Goal: Information Seeking & Learning: Find specific fact

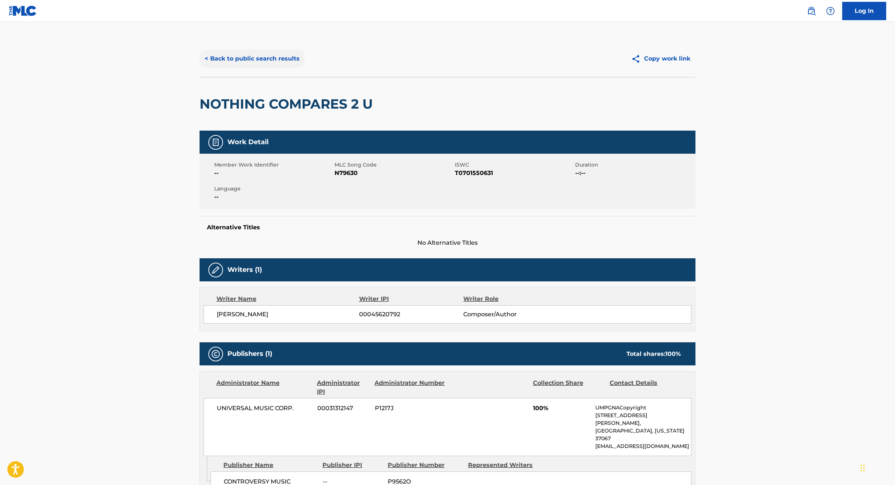
click at [238, 53] on button "< Back to public search results" at bounding box center [251, 59] width 105 height 18
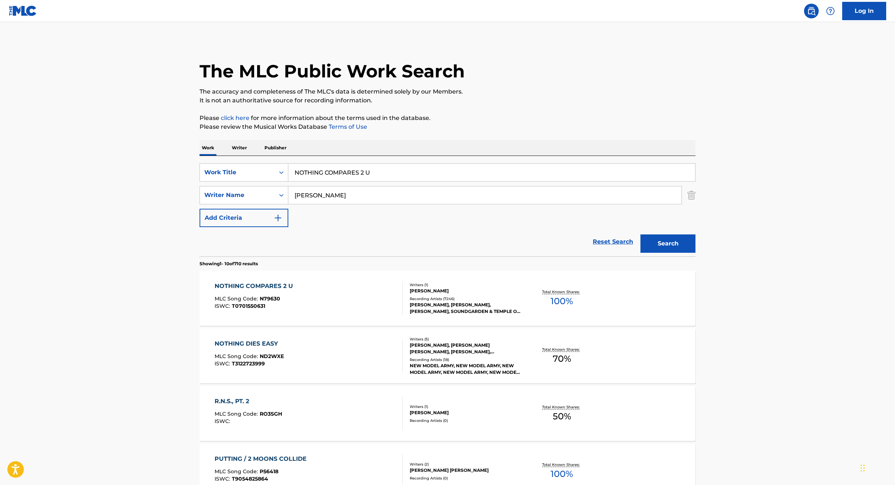
click at [326, 175] on input "NOTHING COMPARES 2 U" at bounding box center [491, 173] width 407 height 18
paste input "DANZON NO. 2"
type input "DANZON NO. 2"
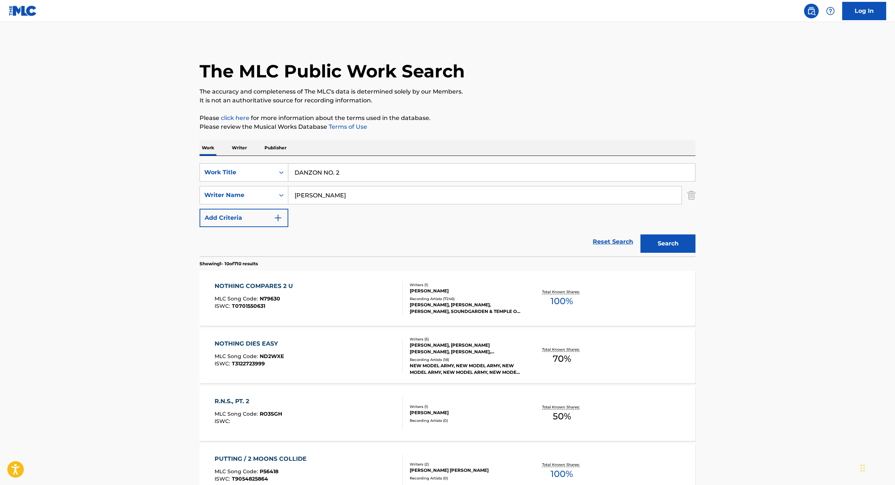
type input "[PERSON_NAME]"
click at [640, 234] on button "Search" at bounding box center [667, 243] width 55 height 18
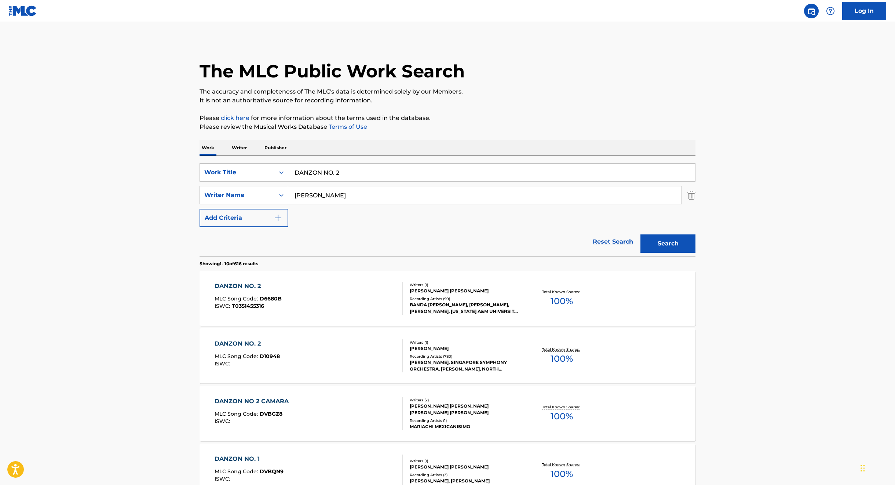
click at [327, 297] on div "DANZON NO. 2 MLC Song Code : D6680B ISWC : T0351455316" at bounding box center [309, 298] width 188 height 33
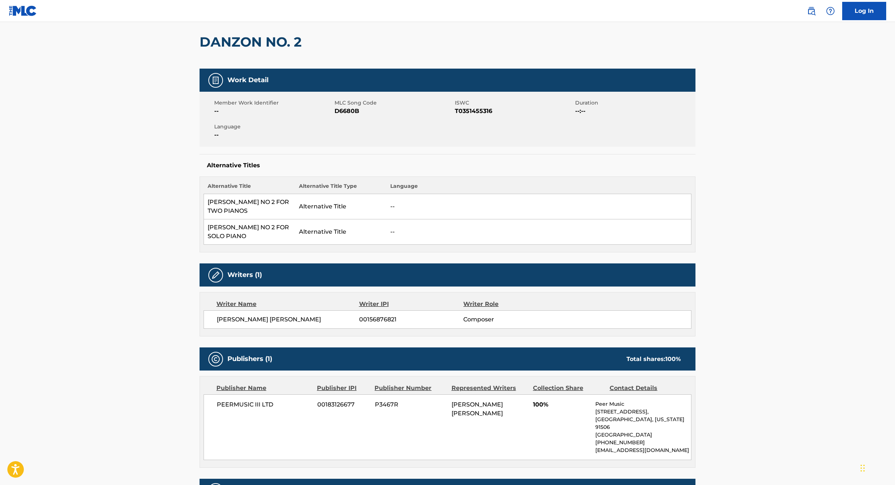
scroll to position [50, 0]
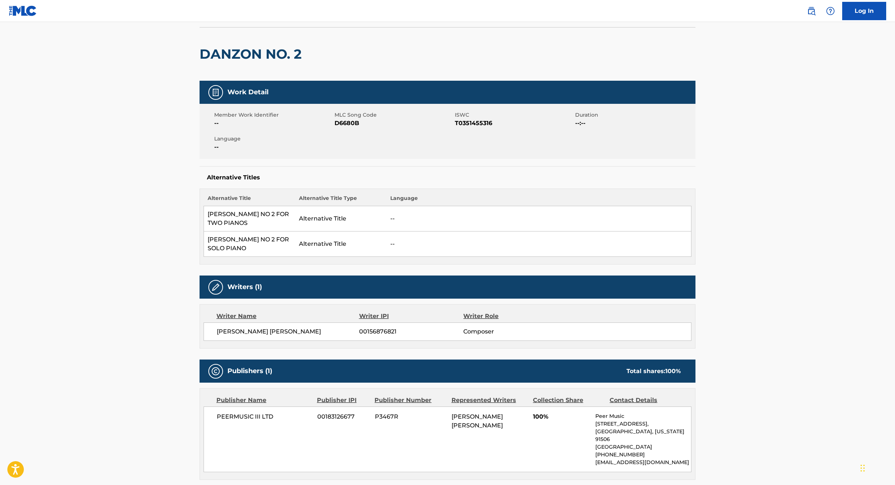
click at [483, 121] on span "T0351455316" at bounding box center [514, 123] width 118 height 9
copy span "T0351455316"
click at [345, 122] on span "D6680B" at bounding box center [393, 123] width 118 height 9
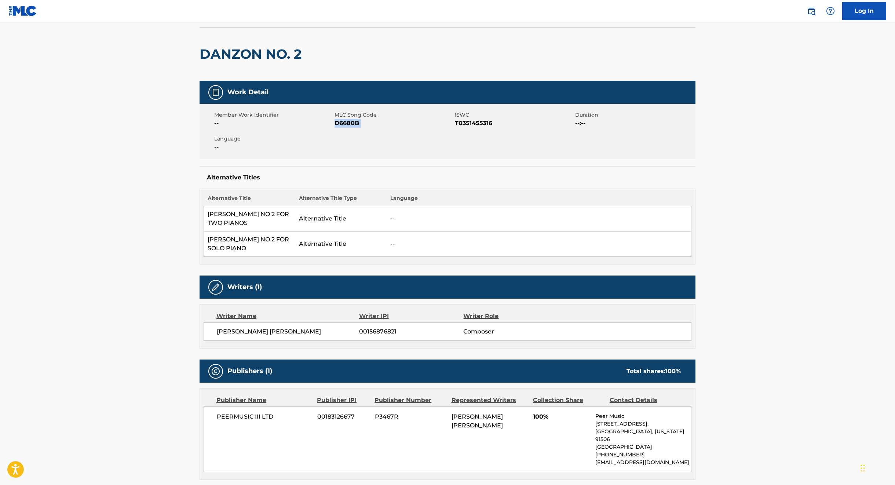
click at [345, 122] on span "D6680B" at bounding box center [393, 123] width 118 height 9
copy span "D6680B"
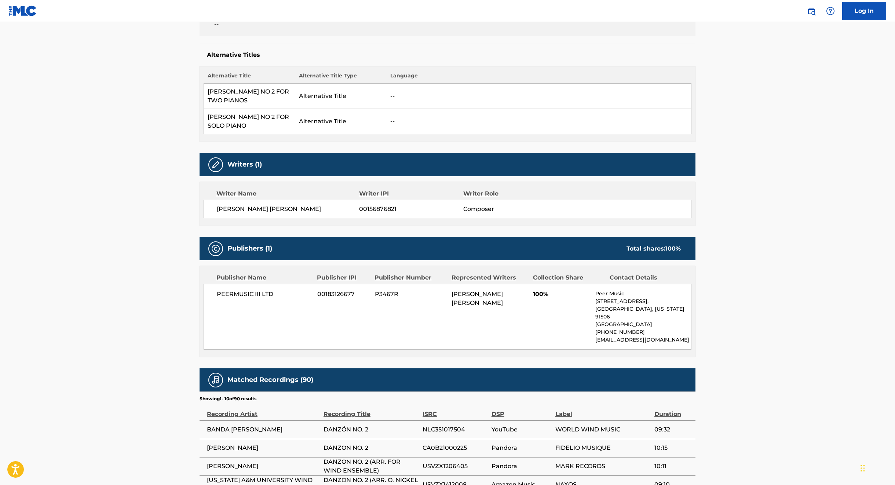
scroll to position [0, 0]
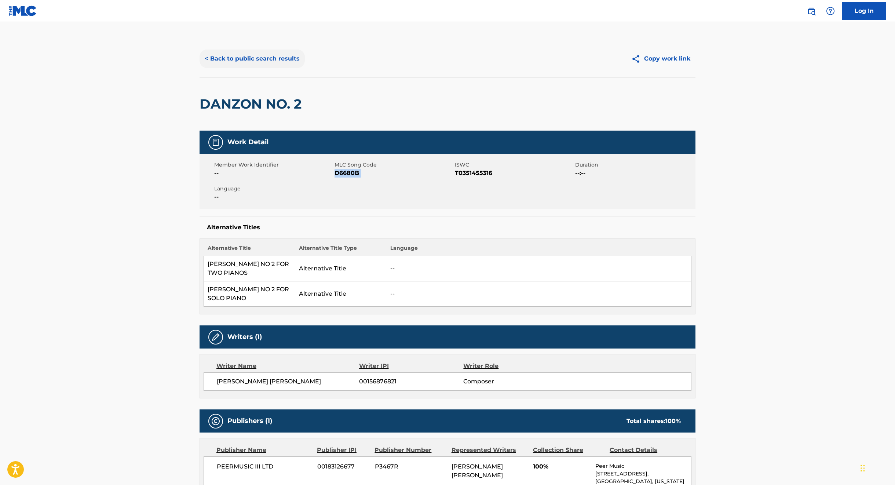
click at [247, 58] on button "< Back to public search results" at bounding box center [251, 59] width 105 height 18
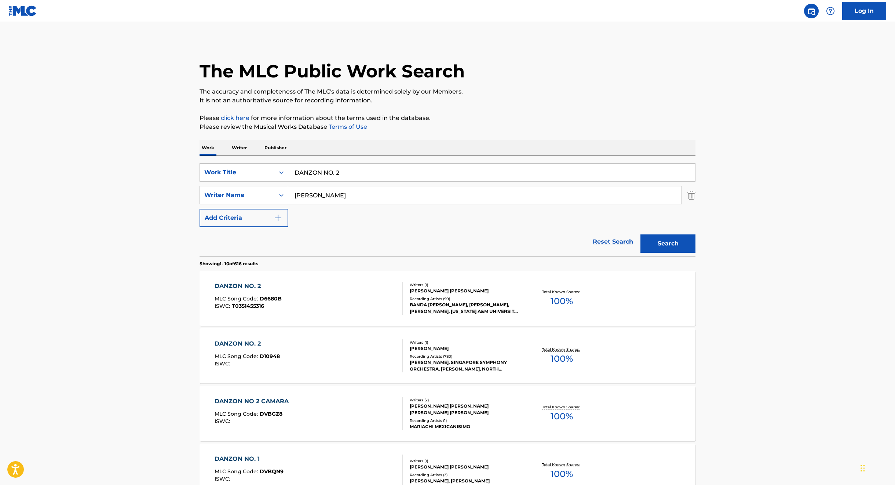
click at [307, 369] on div "DANZON NO. 2 MLC Song Code : D10948 ISWC :" at bounding box center [309, 355] width 188 height 33
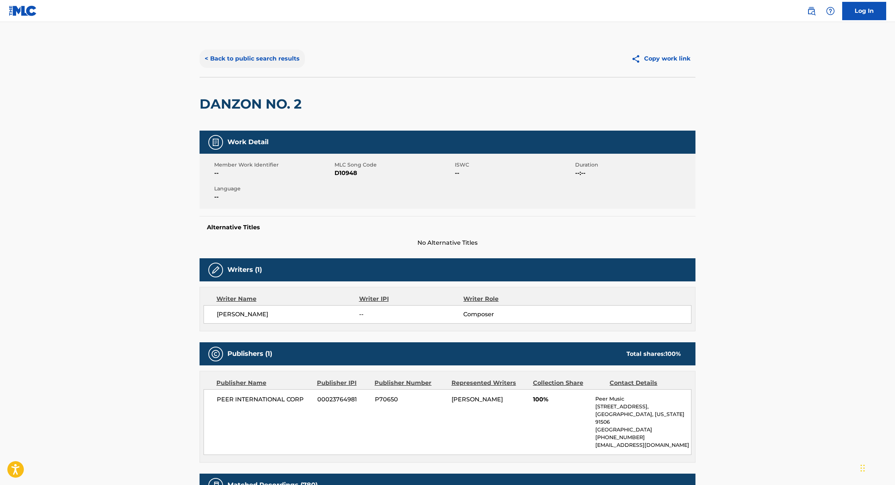
click at [237, 56] on button "< Back to public search results" at bounding box center [251, 59] width 105 height 18
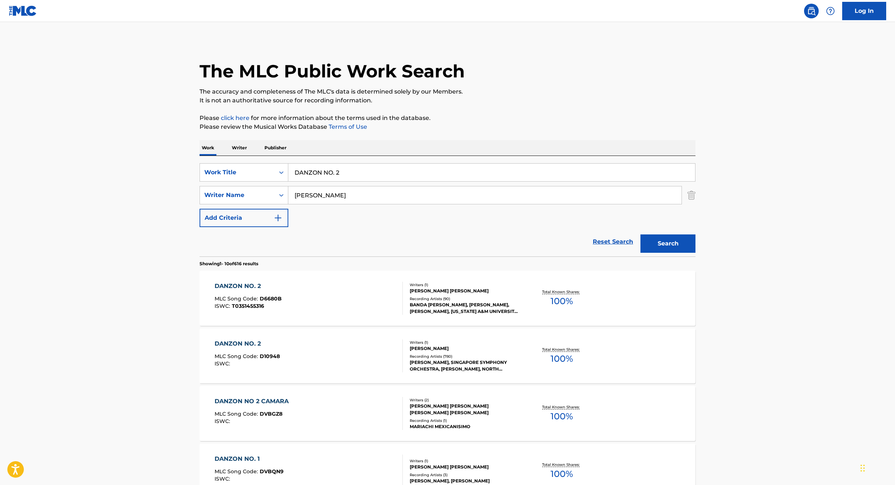
click at [252, 303] on span "T0351455316" at bounding box center [248, 306] width 32 height 7
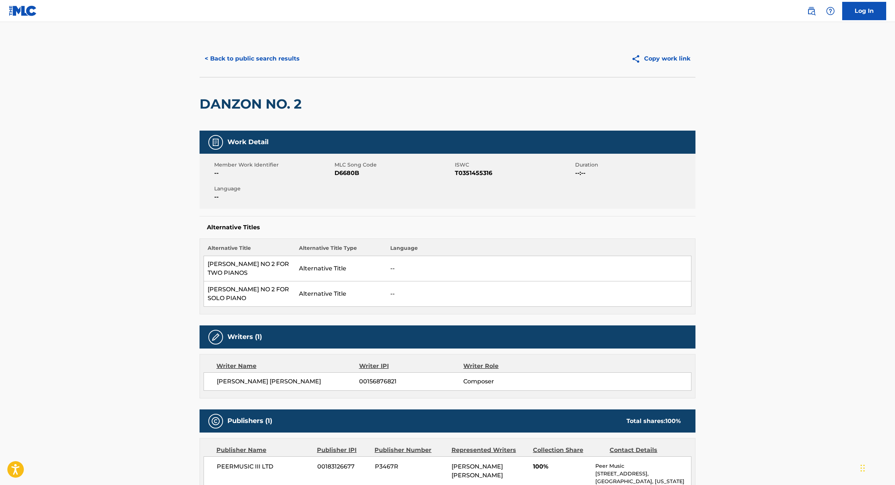
click at [275, 382] on span "[PERSON_NAME] [PERSON_NAME]" at bounding box center [288, 381] width 142 height 9
copy div "[PERSON_NAME] [PERSON_NAME]"
click at [274, 61] on button "< Back to public search results" at bounding box center [251, 59] width 105 height 18
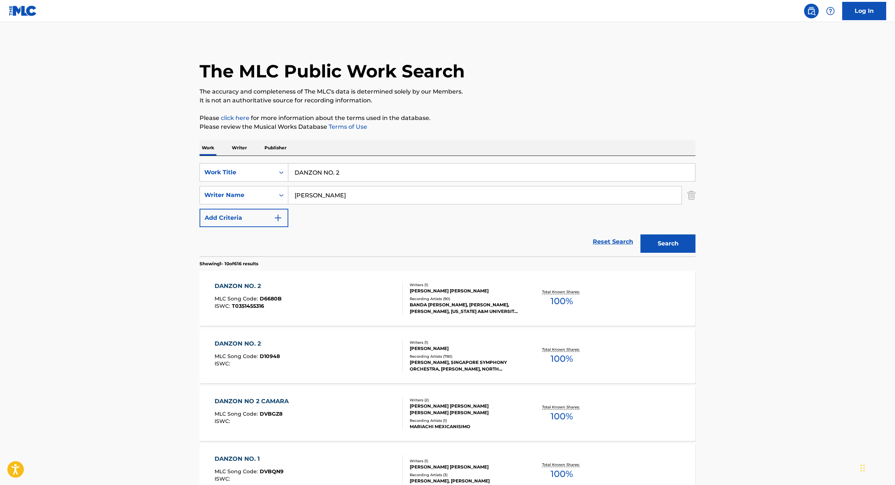
click at [308, 167] on input "DANZON NO. 2" at bounding box center [491, 173] width 407 height 18
paste input "LETTER FROM HOME"
type input "LETTER FROM HOME"
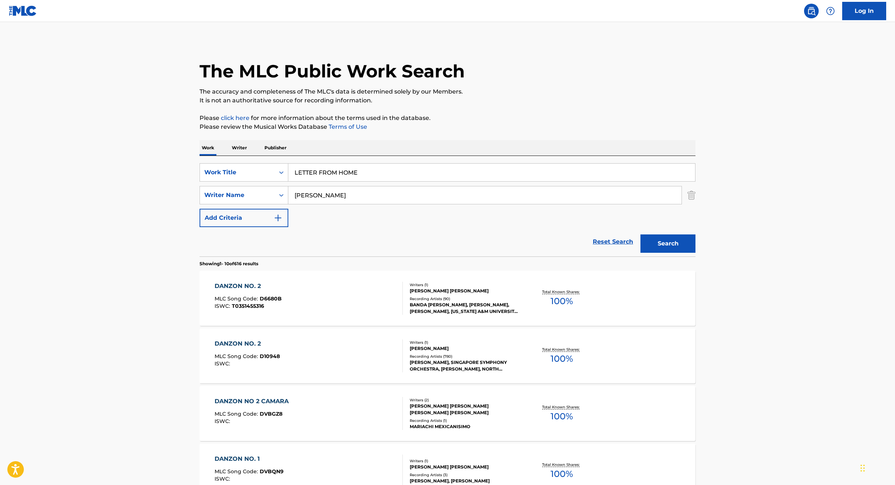
type input "[PERSON_NAME]"
click at [640, 234] on button "Search" at bounding box center [667, 243] width 55 height 18
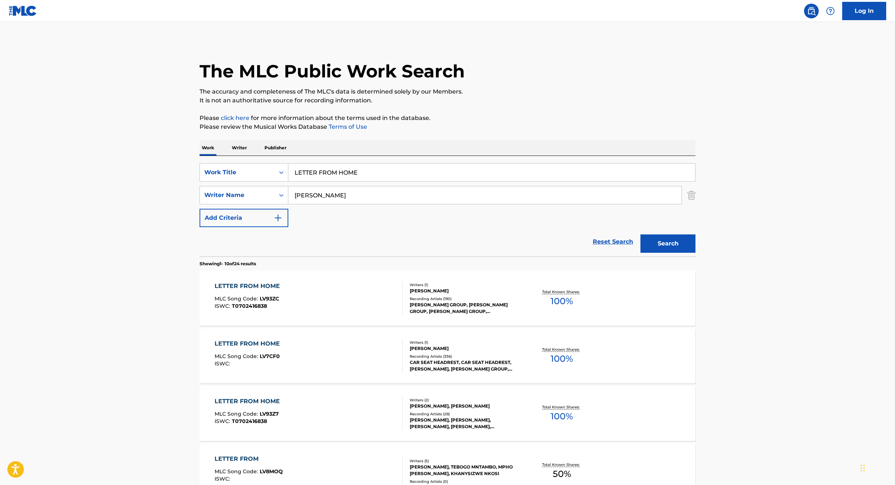
click at [288, 300] on div "LETTER FROM HOME MLC Song Code : LV93ZC ISWC : T0702416838" at bounding box center [309, 298] width 188 height 33
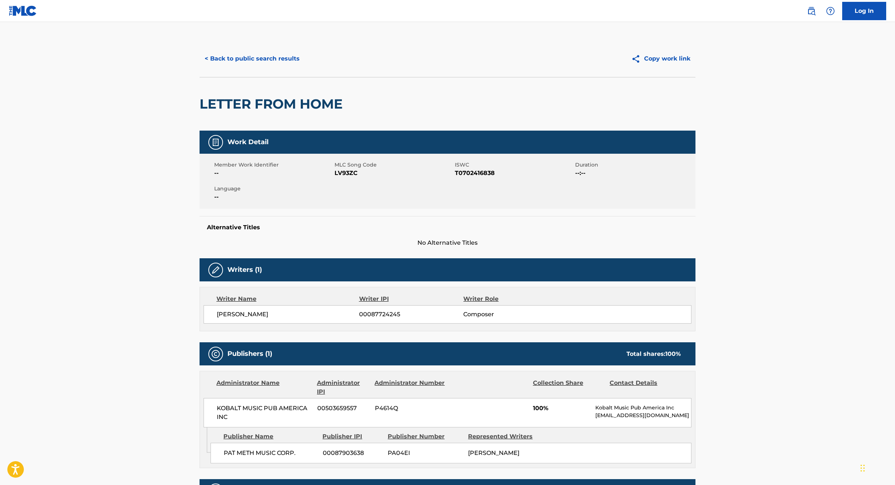
click at [474, 169] on span "T0702416838" at bounding box center [514, 173] width 118 height 9
copy span "T0702416838"
click at [350, 175] on span "LV93ZC" at bounding box center [393, 173] width 118 height 9
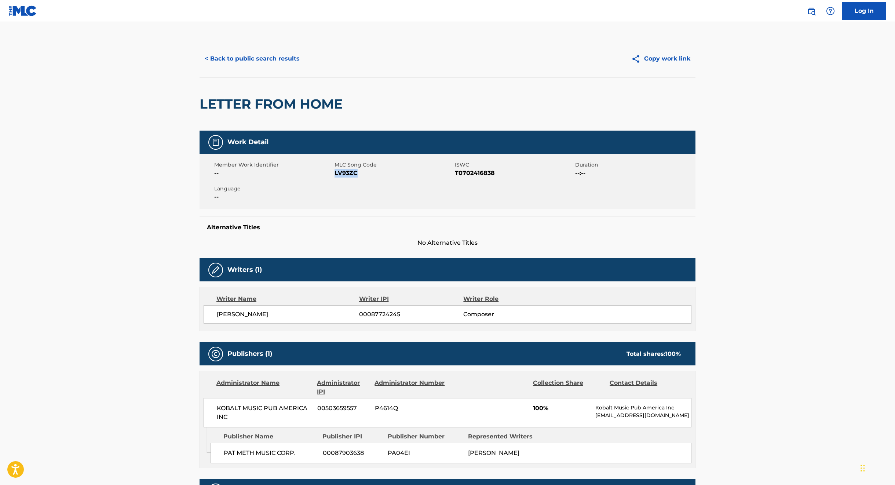
copy span "LV93ZC"
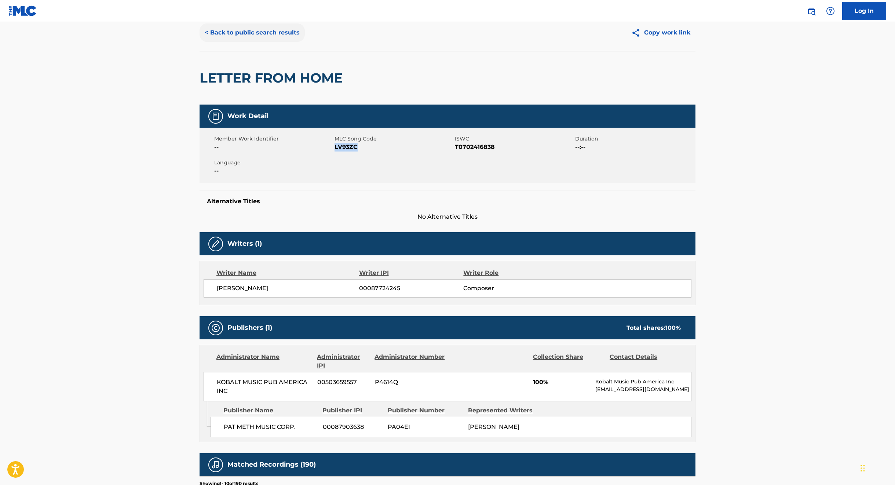
click at [249, 30] on button "< Back to public search results" at bounding box center [251, 32] width 105 height 18
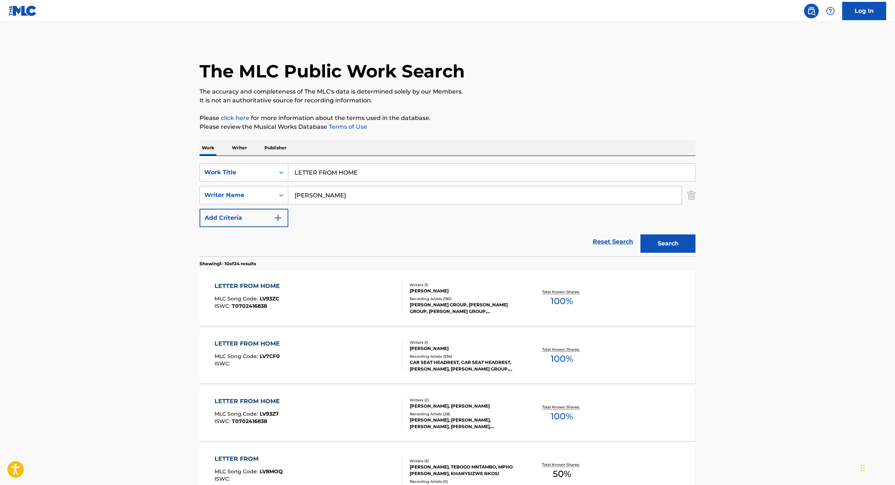
click at [326, 170] on input "LETTER FROM HOME" at bounding box center [491, 173] width 407 height 18
paste input "JUG BLUES & FAT PICKIN'"
type input "JUG BLUES & FAT PICKIN'"
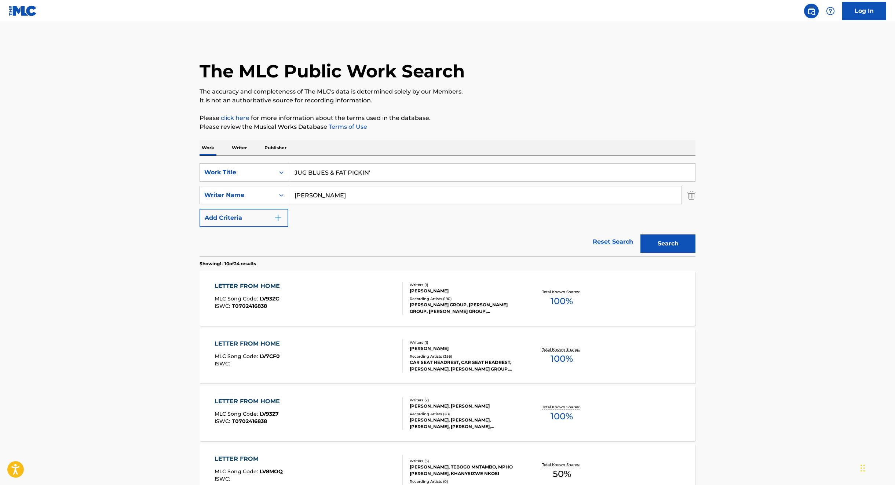
type input "[PERSON_NAME]"
click at [640, 234] on button "Search" at bounding box center [667, 243] width 55 height 18
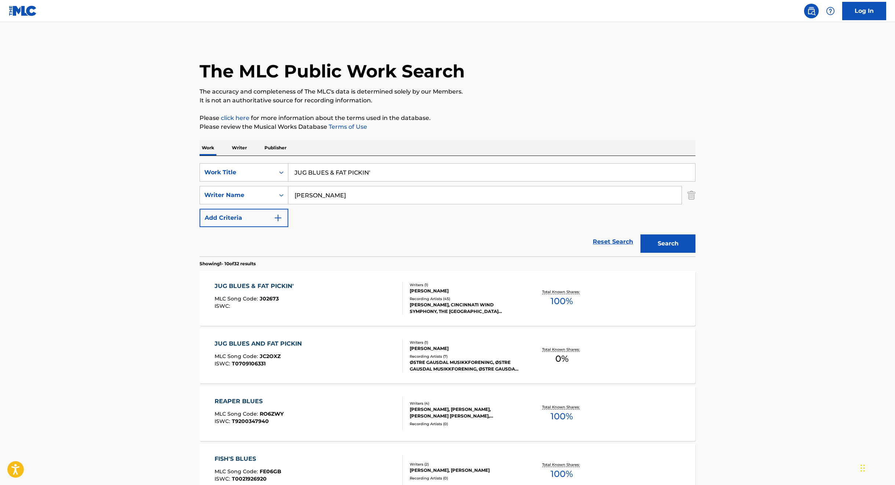
click at [353, 293] on div "JUG BLUES & FAT PICKIN' MLC Song Code : J02673 ISWC :" at bounding box center [309, 298] width 188 height 33
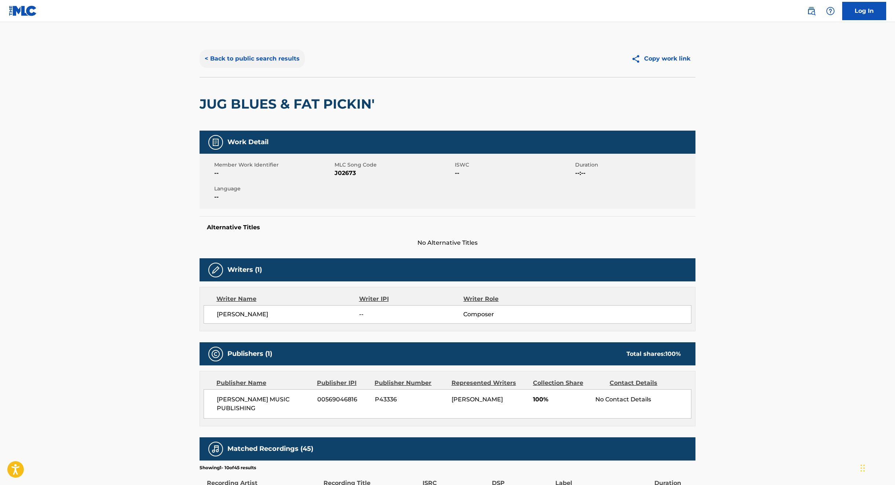
click at [242, 53] on button "< Back to public search results" at bounding box center [251, 59] width 105 height 18
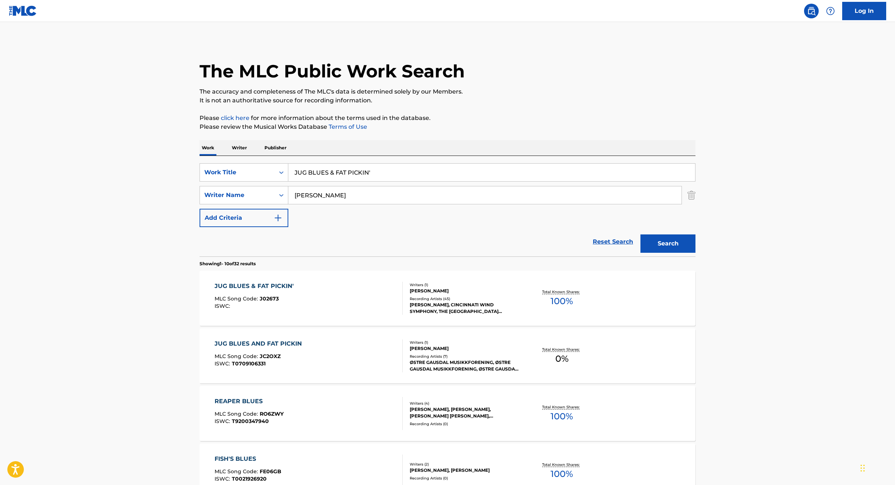
click at [310, 357] on div "JUG BLUES AND FAT PICKIN MLC Song Code : JC2OXZ ISWC : T0709106331" at bounding box center [309, 355] width 188 height 33
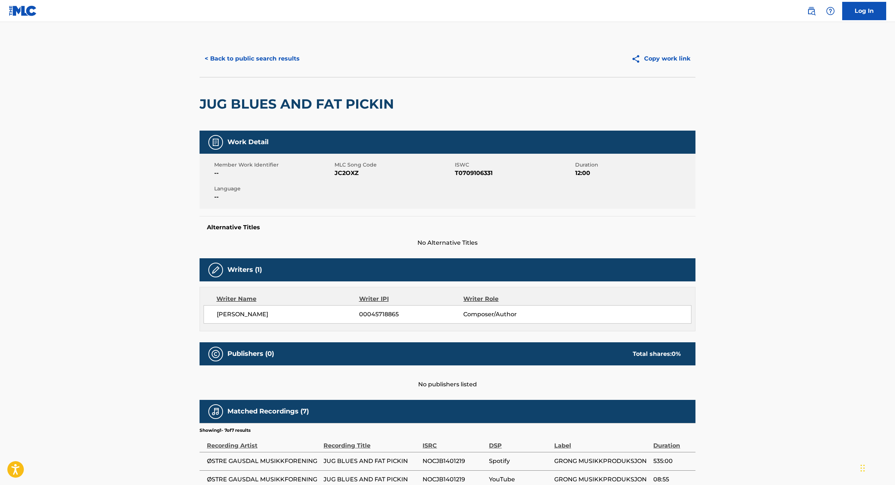
click at [475, 173] on span "T0709106331" at bounding box center [514, 173] width 118 height 9
copy span "T0709106331"
click at [241, 66] on button "< Back to public search results" at bounding box center [251, 59] width 105 height 18
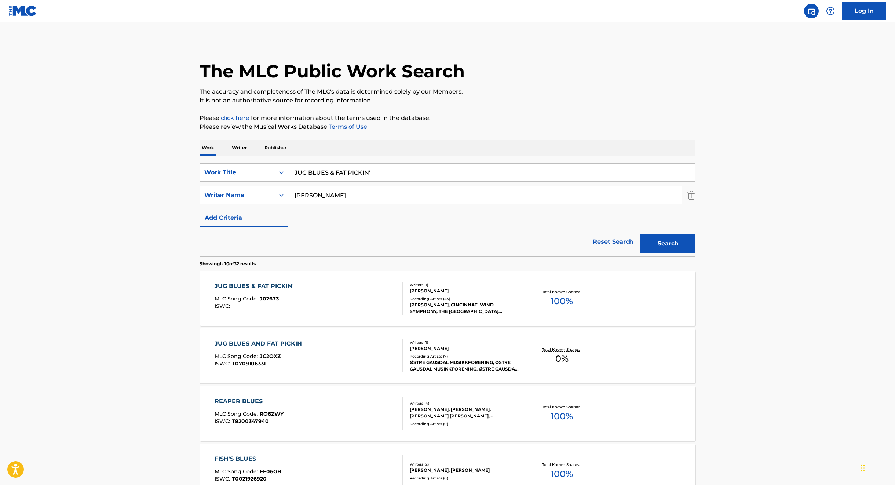
click at [371, 285] on div "JUG BLUES & FAT PICKIN' MLC Song Code : J02673 ISWC :" at bounding box center [309, 298] width 188 height 33
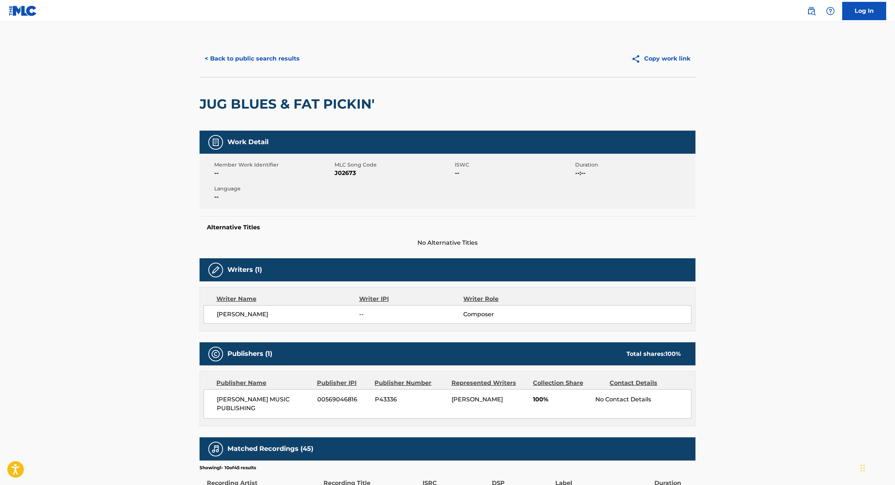
click at [346, 172] on span "J02673" at bounding box center [393, 173] width 118 height 9
copy span "J02673"
click at [245, 64] on button "< Back to public search results" at bounding box center [251, 59] width 105 height 18
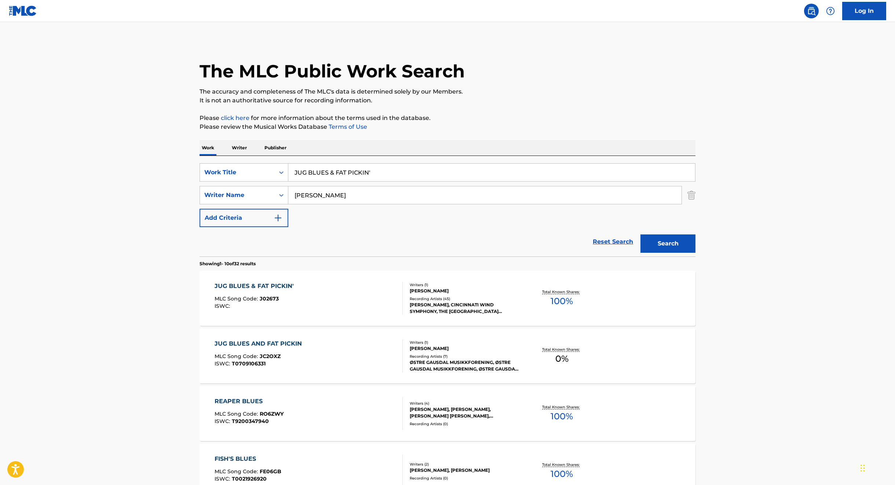
click at [319, 177] on input "JUG BLUES & FAT PICKIN'" at bounding box center [491, 173] width 407 height 18
paste input "PLEASE MR. POSTMAN"
type input "PLEASE MR. POSTMAN"
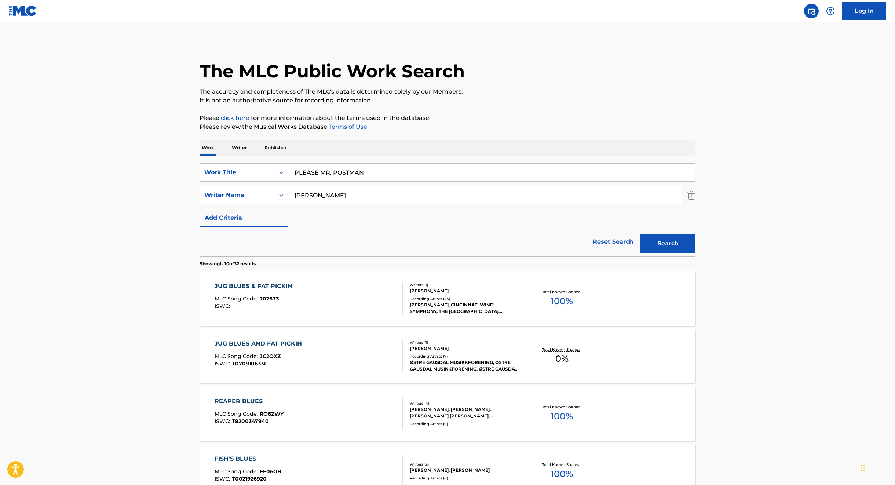
type input "[PERSON_NAME]"
click at [640, 234] on button "Search" at bounding box center [667, 243] width 55 height 18
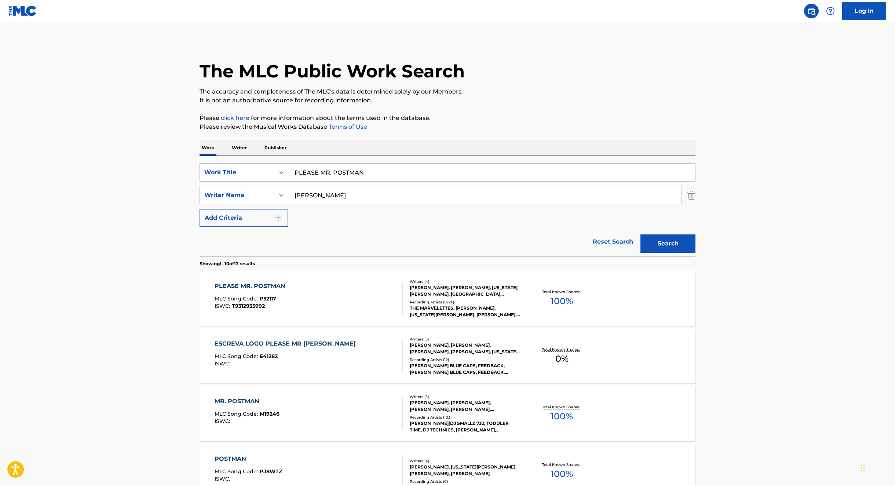
click at [316, 303] on div "PLEASE MR. POSTMAN MLC Song Code : P52117 ISWC : T9312935992" at bounding box center [309, 298] width 188 height 33
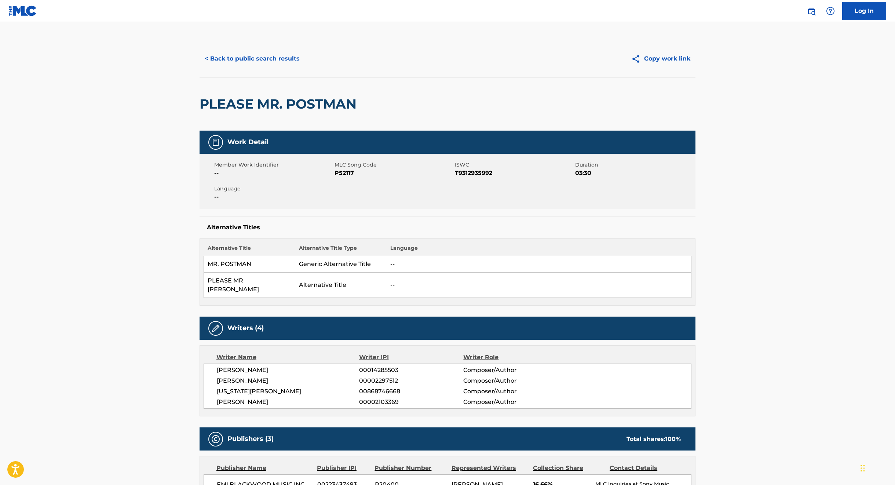
click at [493, 174] on span "T9312935992" at bounding box center [514, 173] width 118 height 9
click at [482, 174] on span "T9312935992" at bounding box center [514, 173] width 118 height 9
copy span "T9312935992"
click at [345, 173] on span "P52117" at bounding box center [393, 173] width 118 height 9
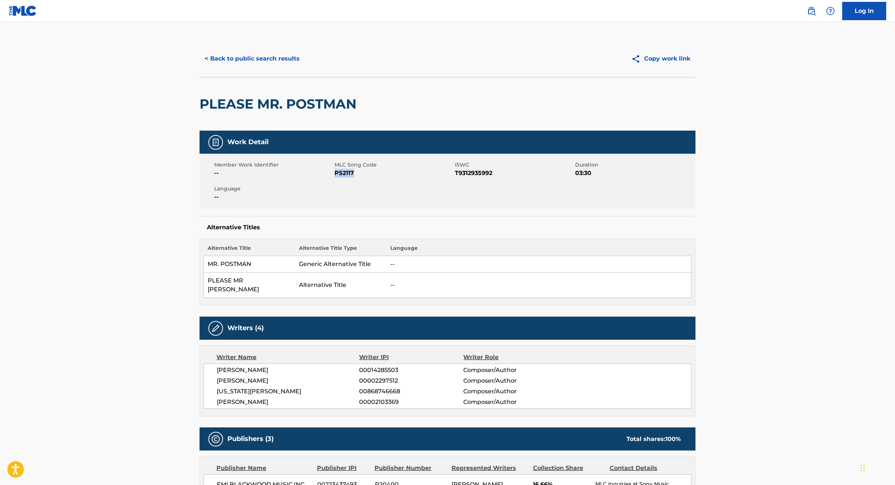
click at [345, 173] on span "P52117" at bounding box center [393, 173] width 118 height 9
copy span "P52117"
click at [243, 354] on div "Writer Name Writer IPI Writer Role [PERSON_NAME] 00014285503 Composer/Author [P…" at bounding box center [447, 380] width 496 height 71
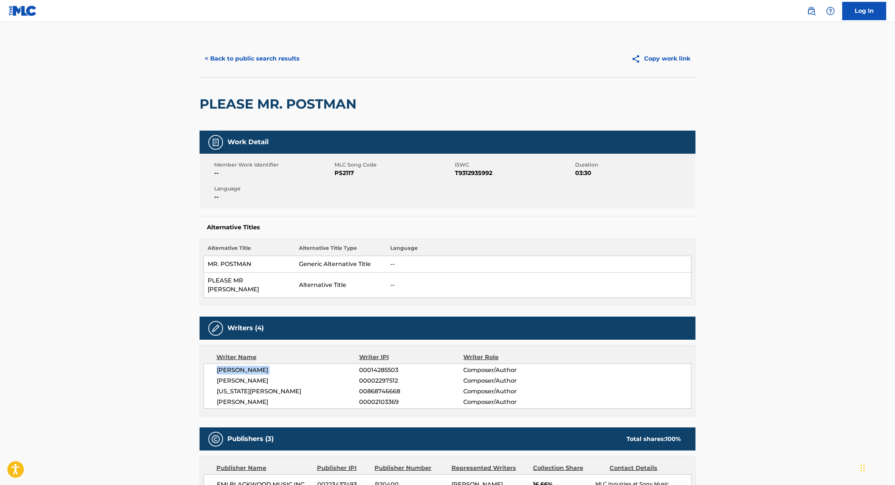
copy div "[PERSON_NAME]"
click at [231, 376] on span "[PERSON_NAME]" at bounding box center [288, 380] width 142 height 9
click at [236, 387] on span "[US_STATE][PERSON_NAME]" at bounding box center [288, 391] width 142 height 9
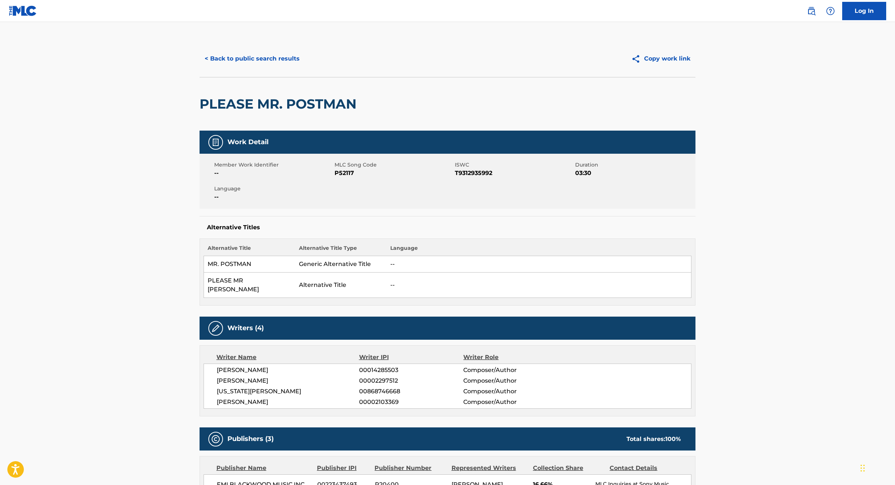
click at [236, 387] on span "[US_STATE][PERSON_NAME]" at bounding box center [288, 391] width 142 height 9
click at [238, 397] on span "[PERSON_NAME]" at bounding box center [288, 401] width 142 height 9
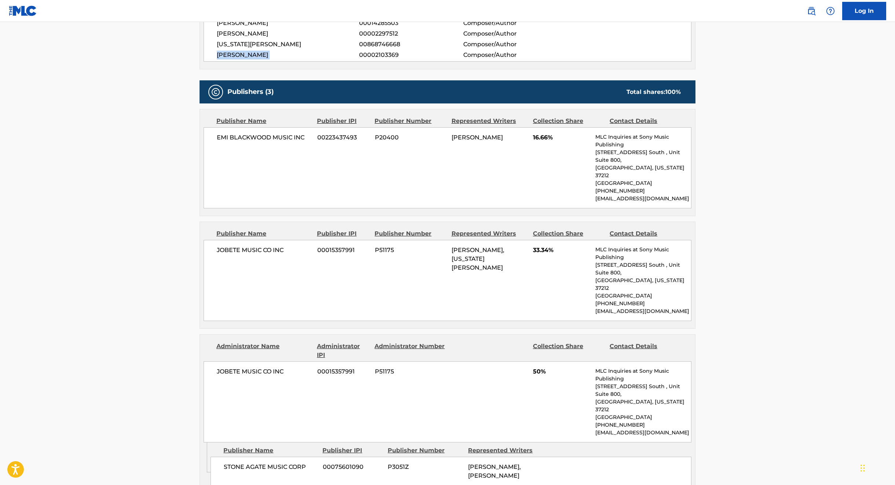
scroll to position [338, 0]
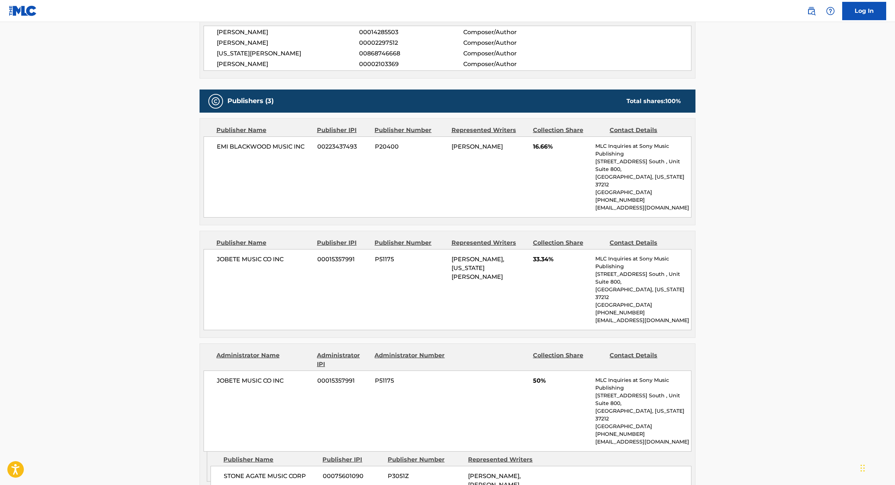
click at [239, 376] on span "JOBETE MUSIC CO INC" at bounding box center [264, 380] width 95 height 9
click at [255, 472] on span "STONE AGATE MUSIC CORP" at bounding box center [271, 476] width 94 height 9
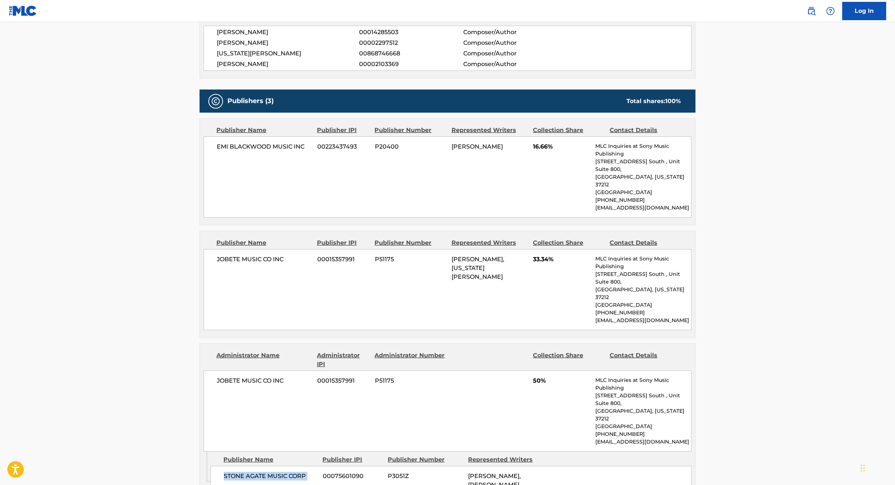
click at [255, 472] on span "STONE AGATE MUSIC CORP" at bounding box center [271, 476] width 94 height 9
click at [267, 142] on span "EMI BLACKWOOD MUSIC INC" at bounding box center [264, 146] width 95 height 9
